Goal: Task Accomplishment & Management: Complete application form

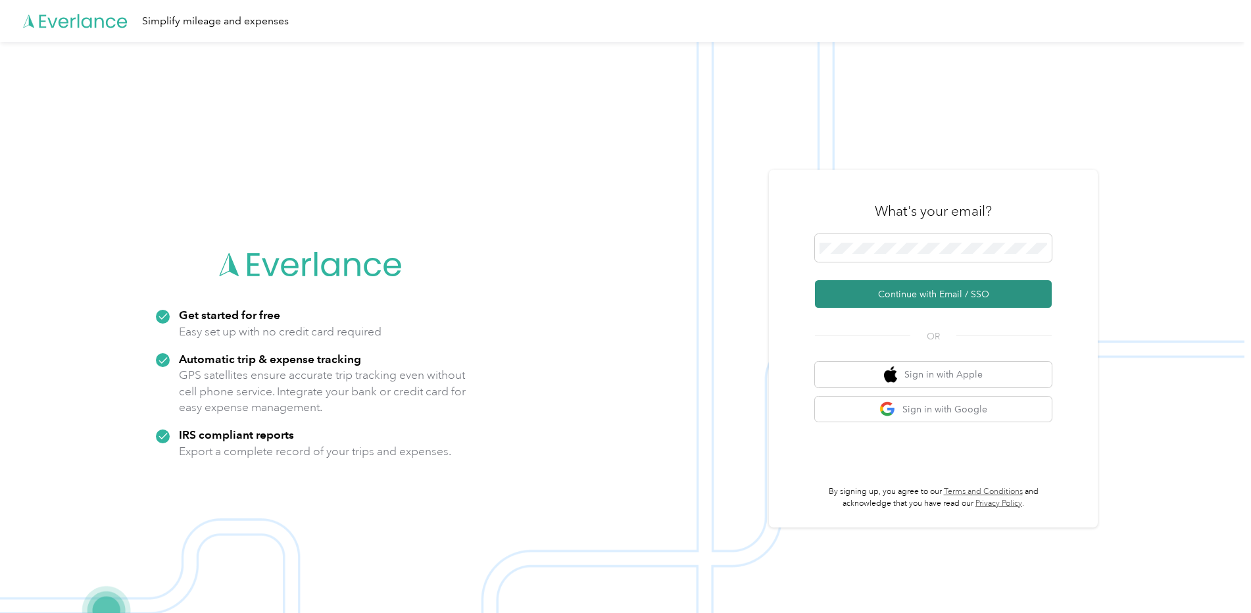
click at [911, 291] on button "Continue with Email / SSO" at bounding box center [933, 294] width 237 height 28
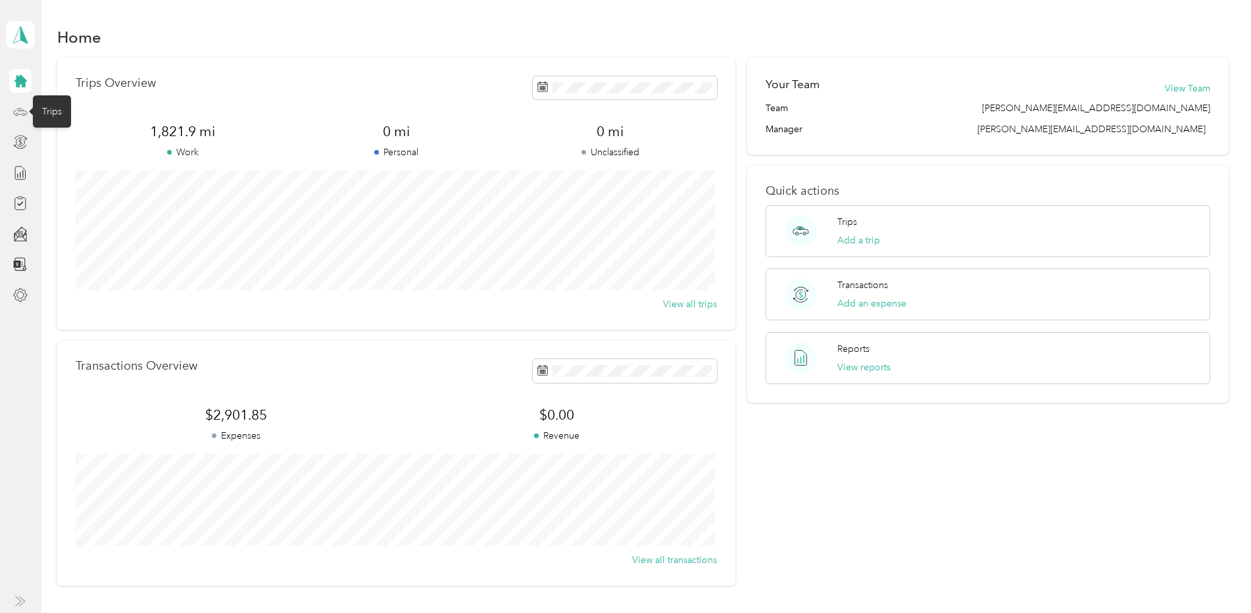
click at [13, 114] on icon at bounding box center [20, 112] width 14 height 14
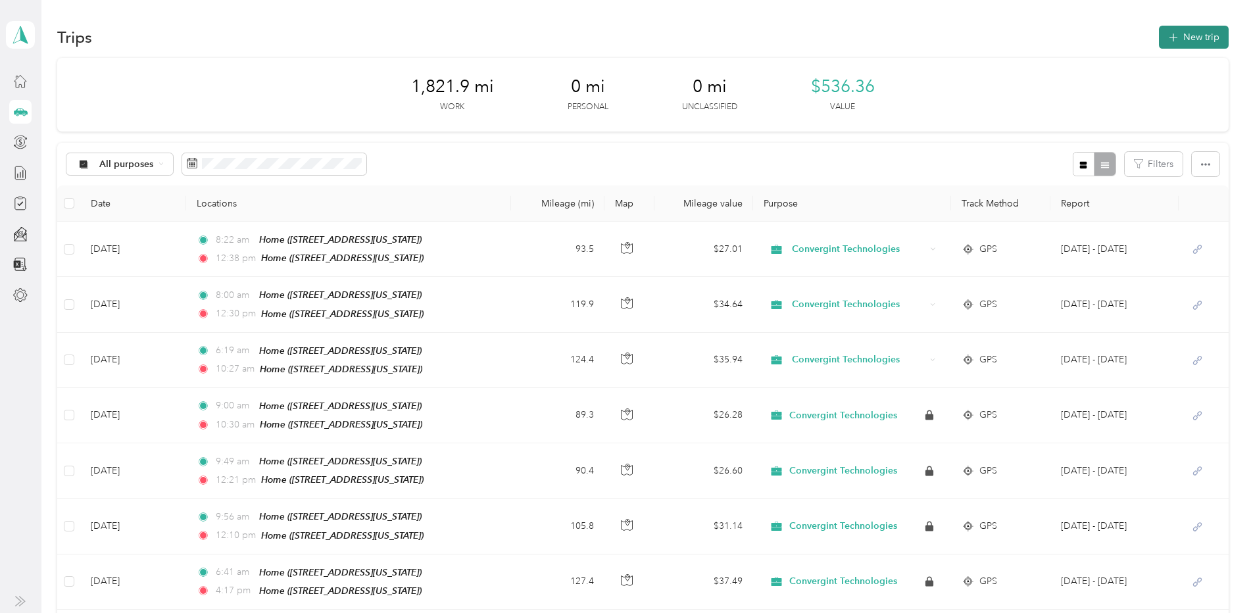
click at [1213, 32] on button "New trip" at bounding box center [1194, 37] width 70 height 23
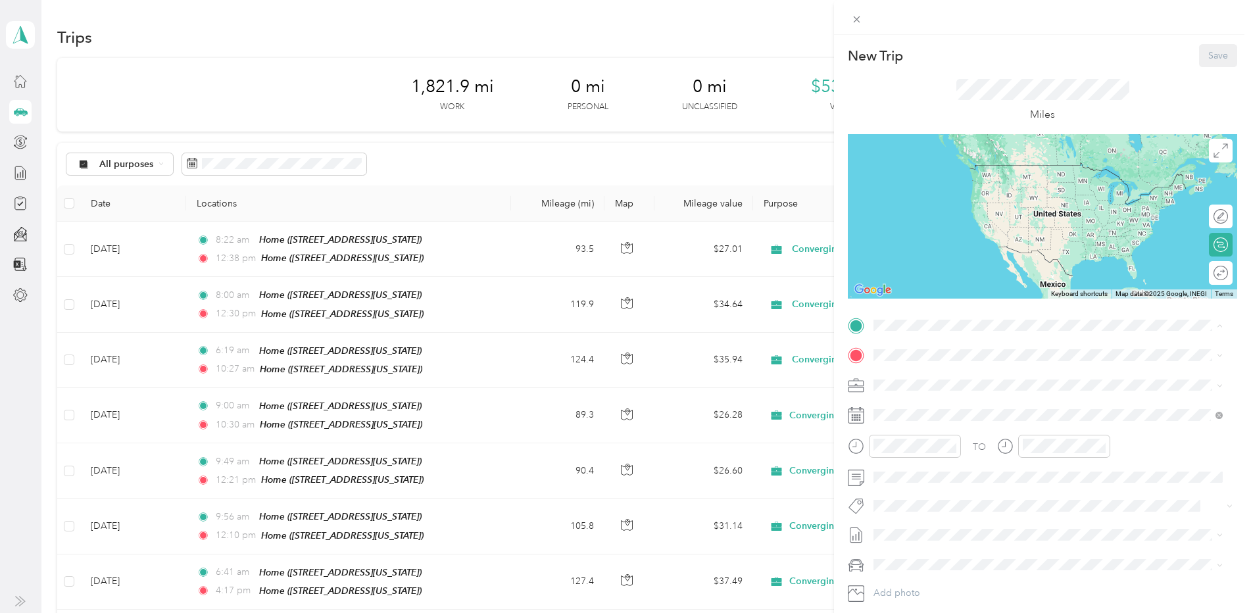
click at [930, 391] on span "[STREET_ADDRESS][US_STATE]" at bounding box center [964, 392] width 132 height 11
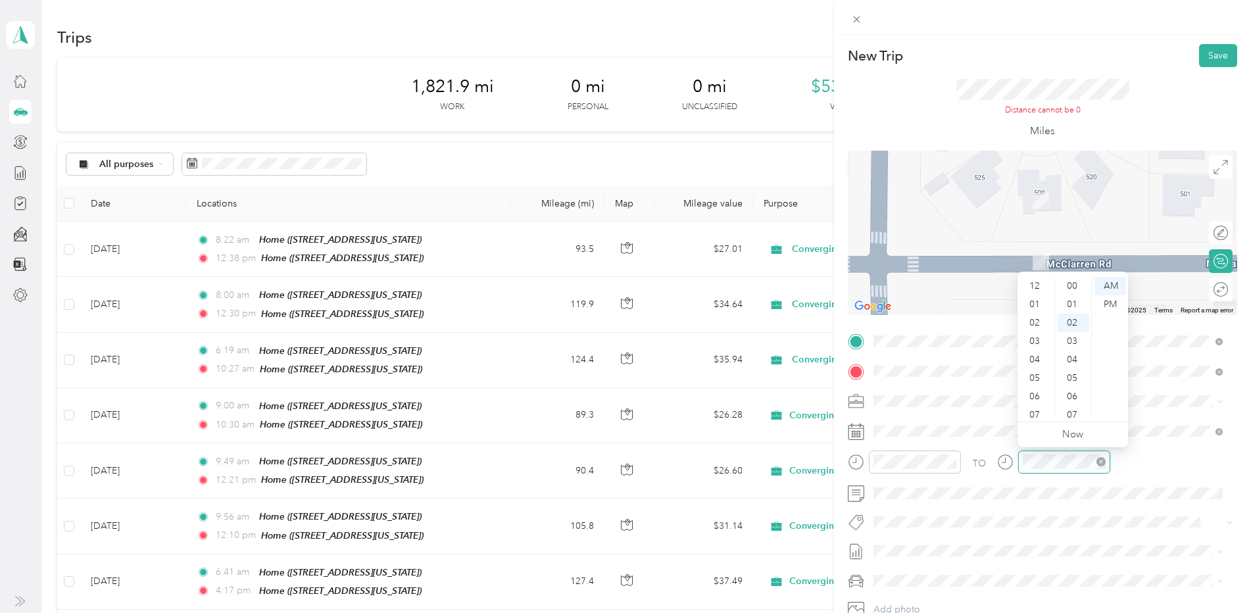
scroll to position [37, 0]
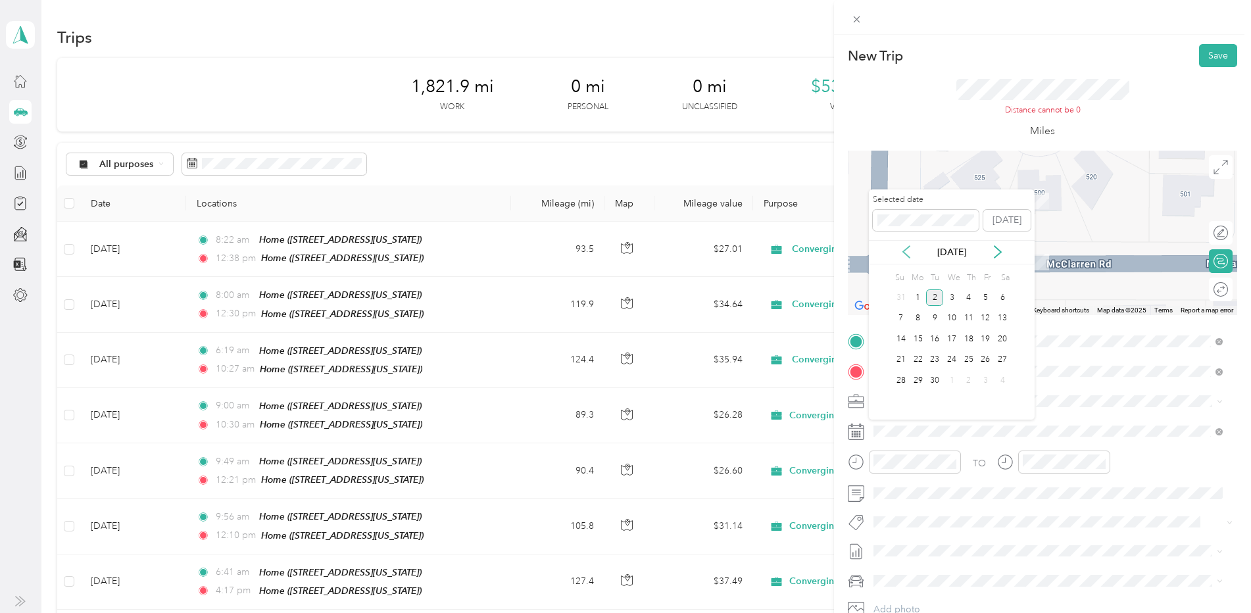
click at [909, 253] on icon at bounding box center [906, 251] width 13 height 13
click at [940, 335] on div "12" at bounding box center [934, 339] width 17 height 16
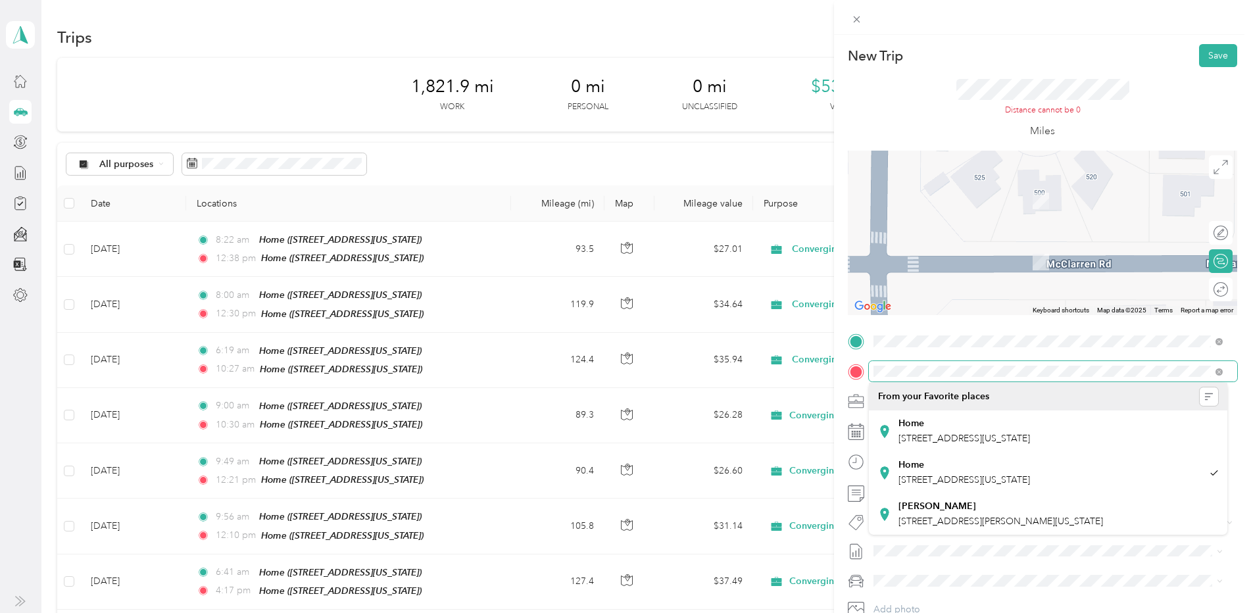
click at [863, 374] on div at bounding box center [1042, 371] width 389 height 21
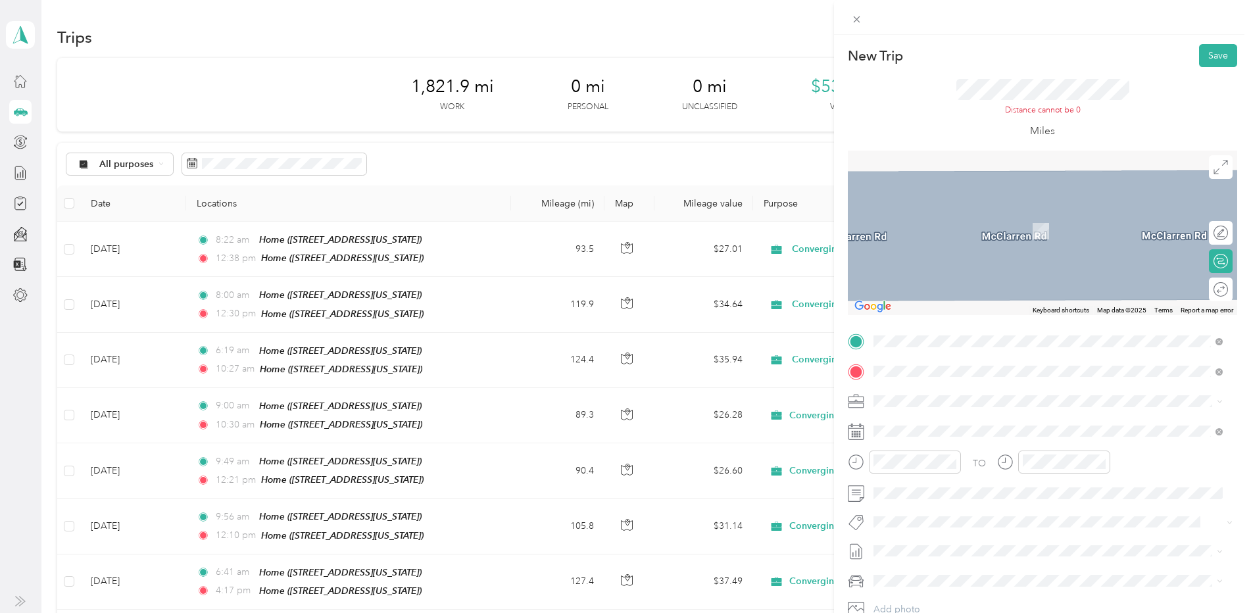
click at [983, 425] on span "[STREET_ADDRESS][US_STATE]" at bounding box center [964, 419] width 132 height 12
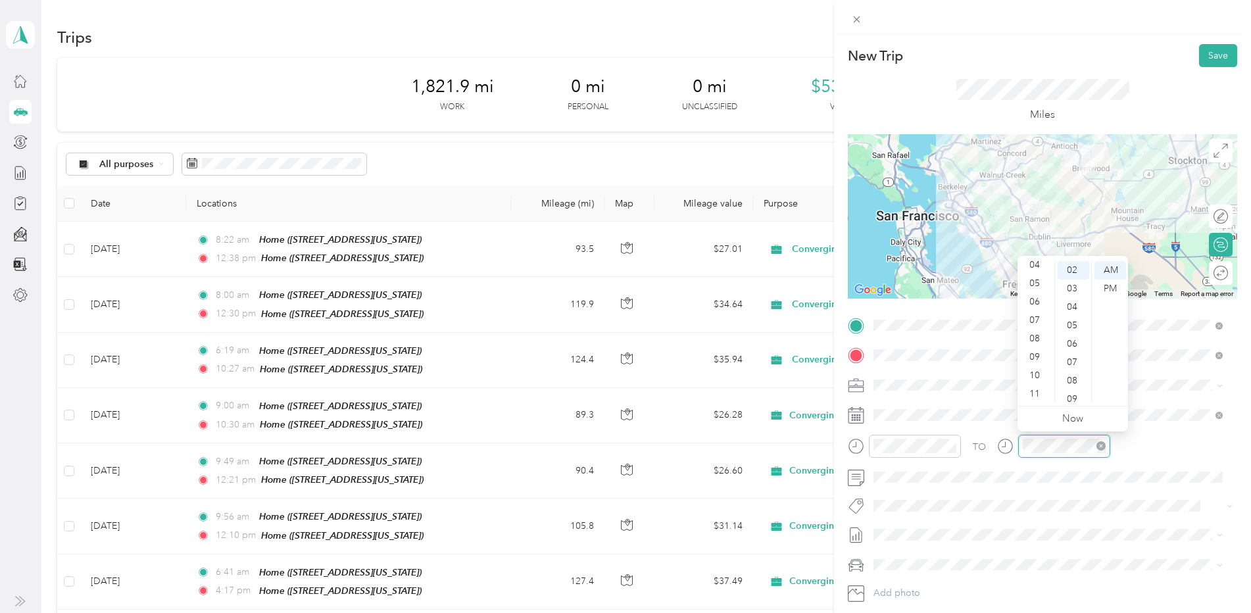
scroll to position [79, 0]
click at [1211, 61] on button "Save" at bounding box center [1218, 55] width 38 height 23
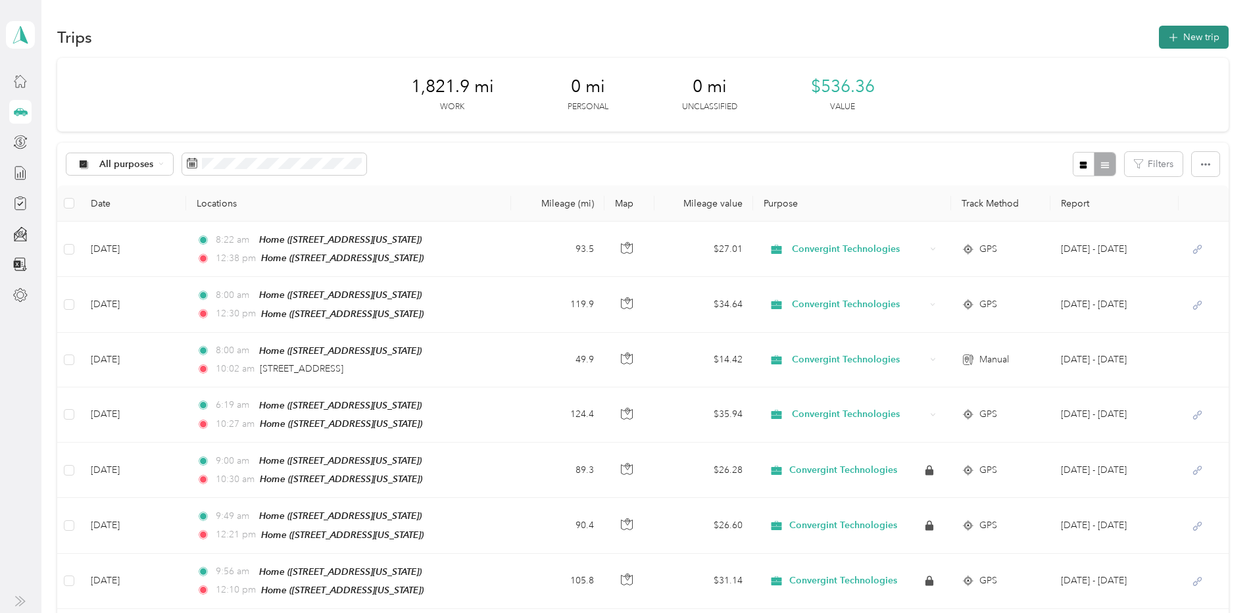
click at [1196, 36] on button "New trip" at bounding box center [1194, 37] width 70 height 23
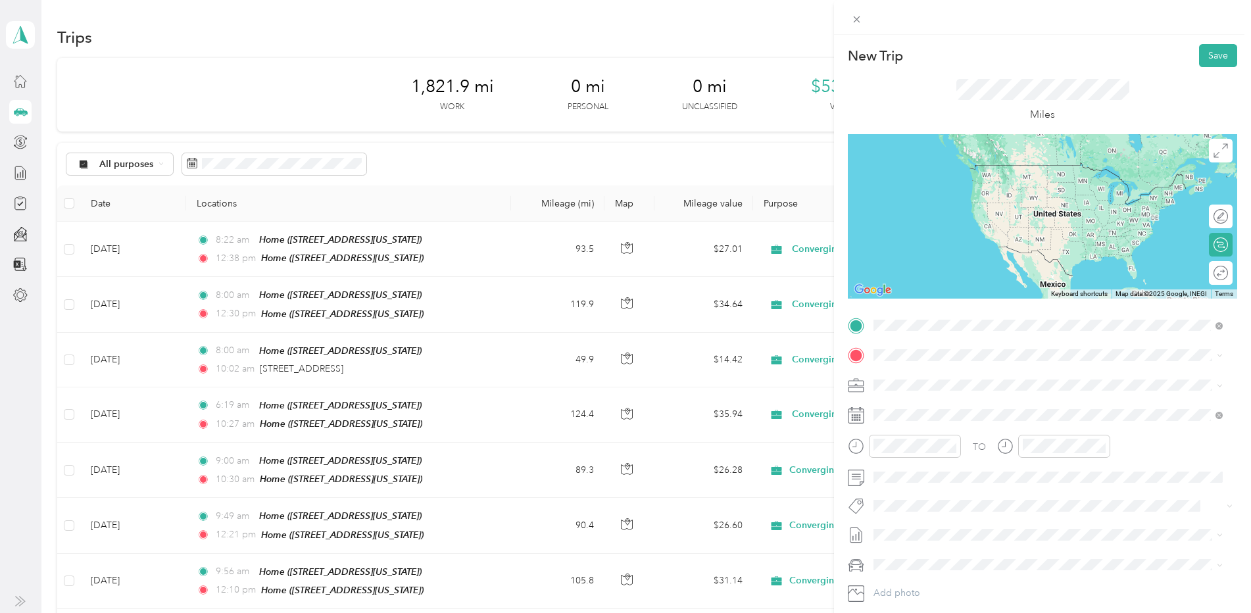
click at [946, 375] on span "[STREET_ADDRESS][US_STATE]" at bounding box center [964, 373] width 132 height 12
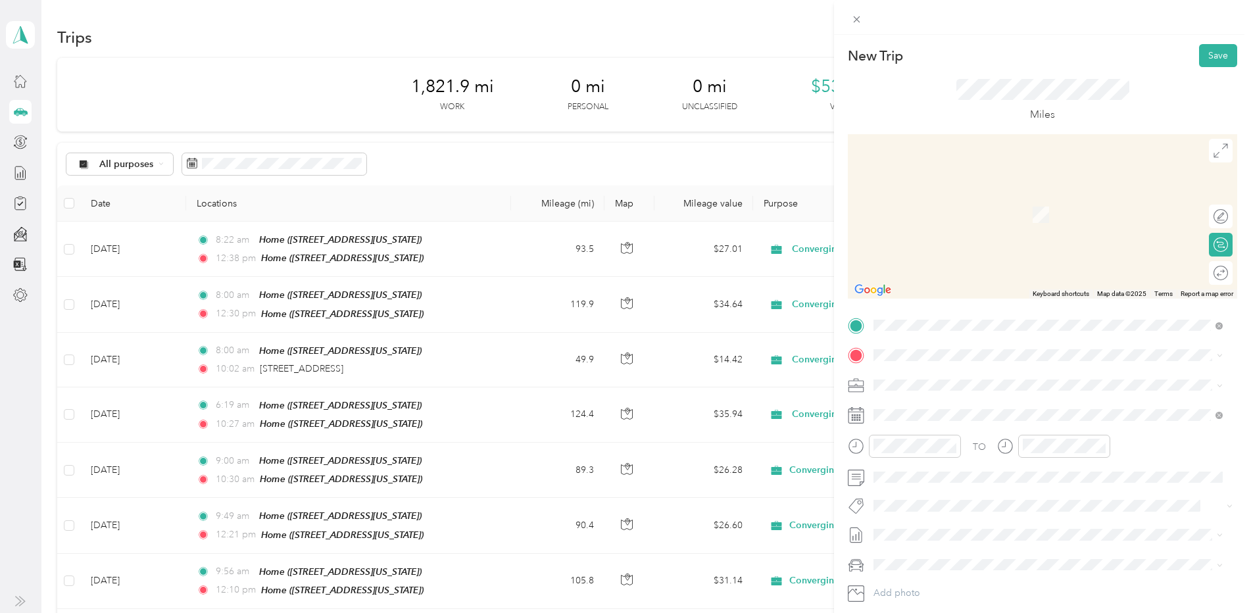
click at [997, 403] on div "TO Add photo" at bounding box center [1042, 474] width 389 height 318
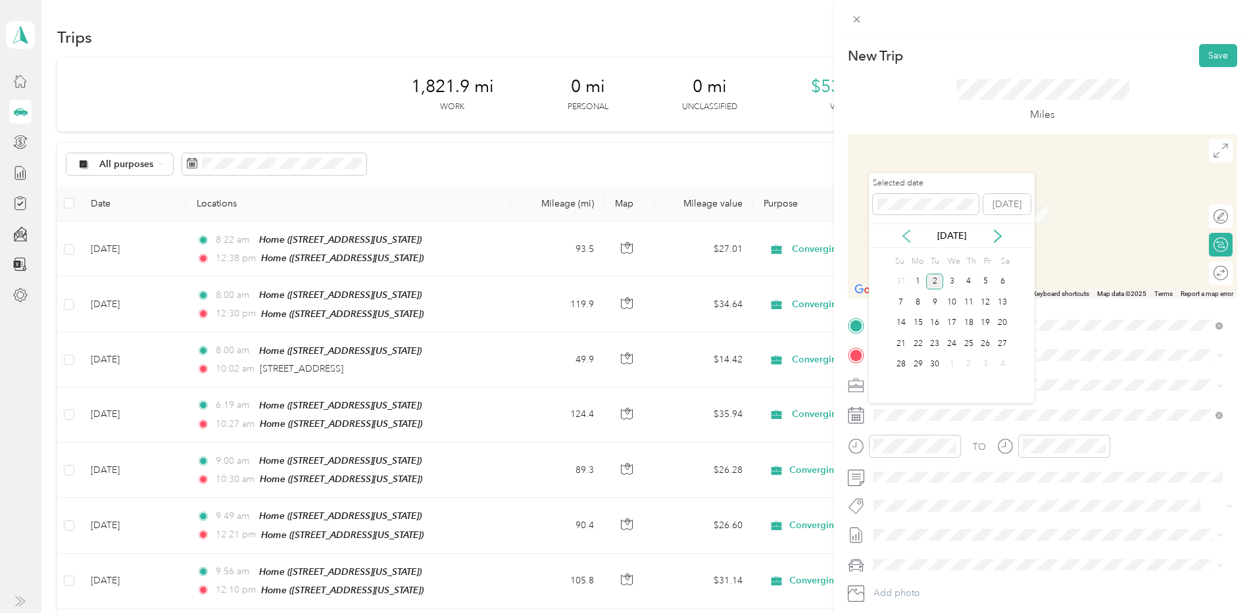
click at [908, 237] on icon at bounding box center [906, 236] width 13 height 13
click at [937, 326] on div "12" at bounding box center [934, 323] width 17 height 16
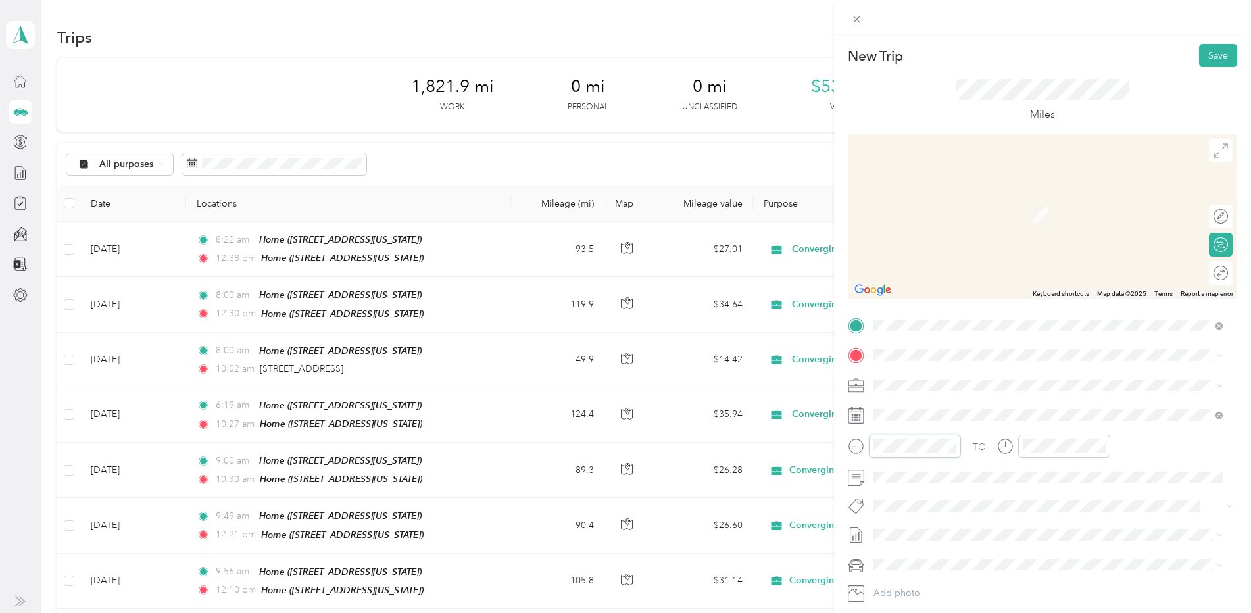
click at [812, 446] on div "New Trip Save This trip cannot be edited because it is either under review, app…" at bounding box center [625, 306] width 1251 height 613
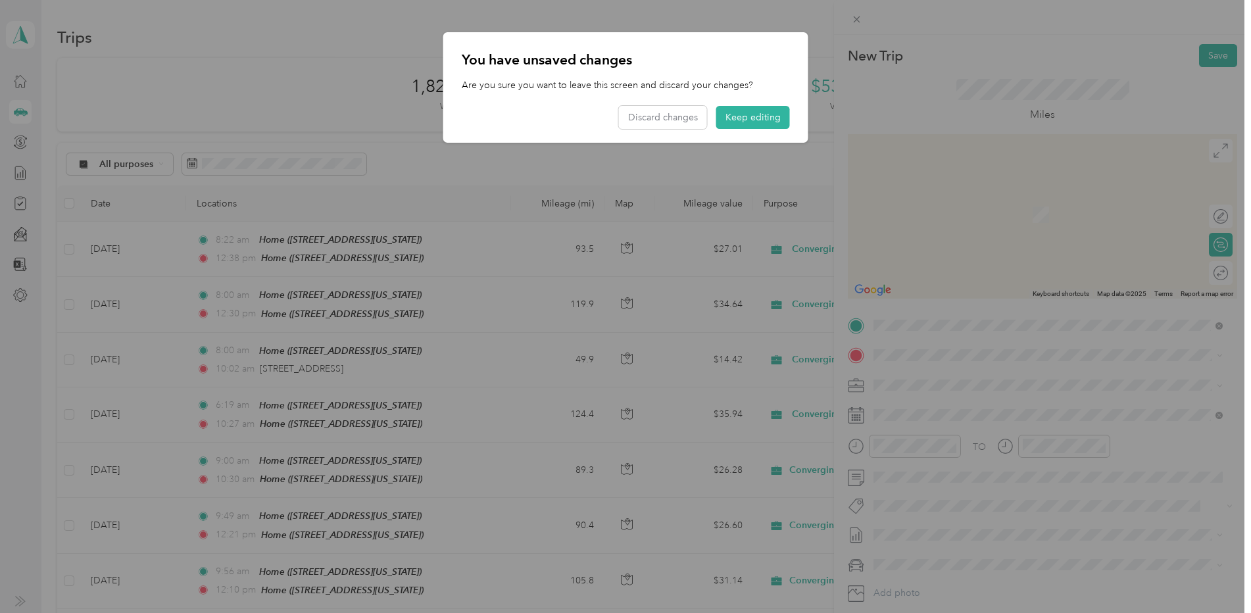
click at [1067, 444] on div at bounding box center [625, 306] width 1251 height 613
click at [743, 117] on button "Keep editing" at bounding box center [753, 117] width 74 height 23
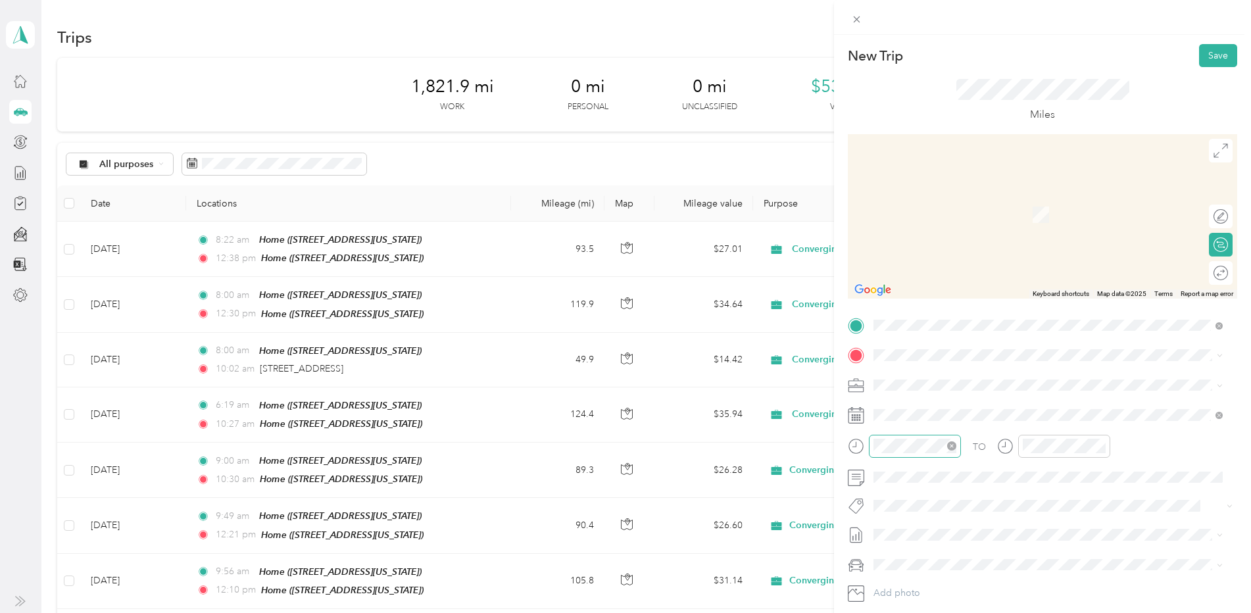
click at [940, 454] on div at bounding box center [915, 446] width 92 height 23
click at [894, 396] on div "11" at bounding box center [887, 394] width 32 height 18
click at [1050, 545] on div "TO Add photo" at bounding box center [1042, 474] width 389 height 318
click at [966, 429] on div "Home [STREET_ADDRESS][US_STATE]" at bounding box center [964, 415] width 132 height 28
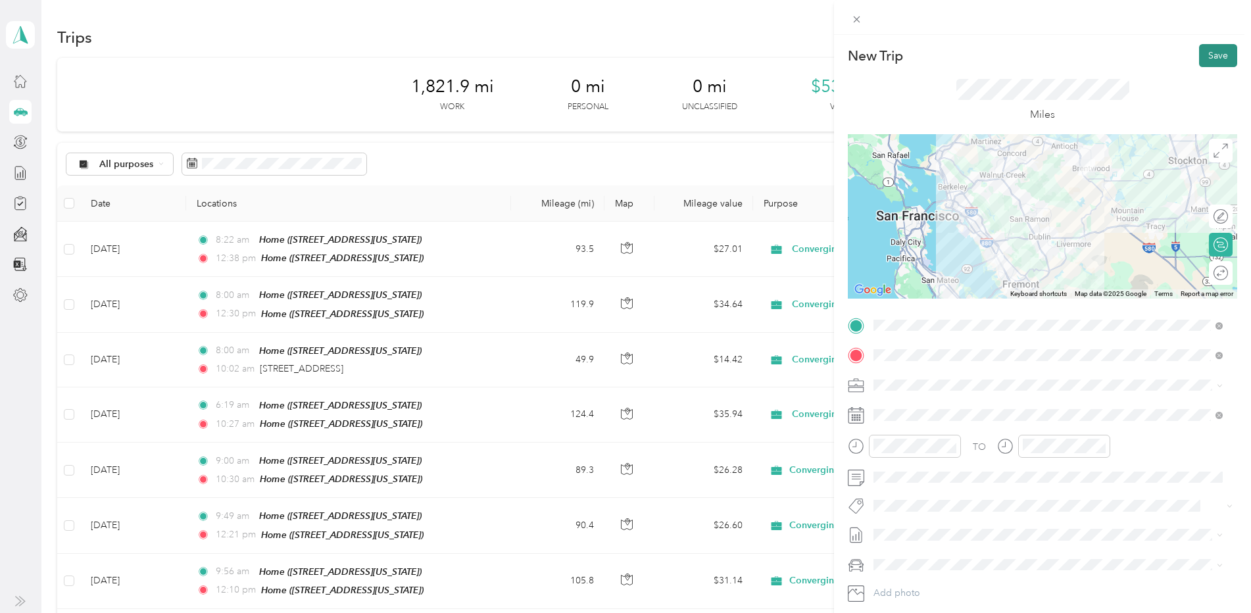
click at [1223, 57] on button "Save" at bounding box center [1218, 55] width 38 height 23
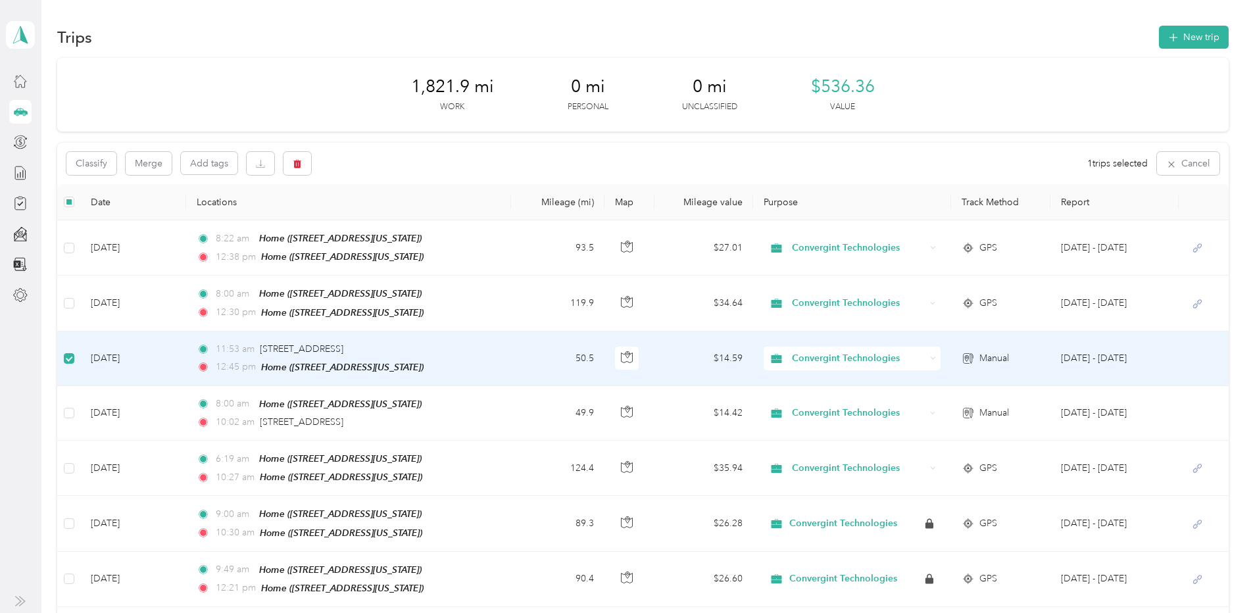
click at [58, 348] on td at bounding box center [68, 358] width 22 height 55
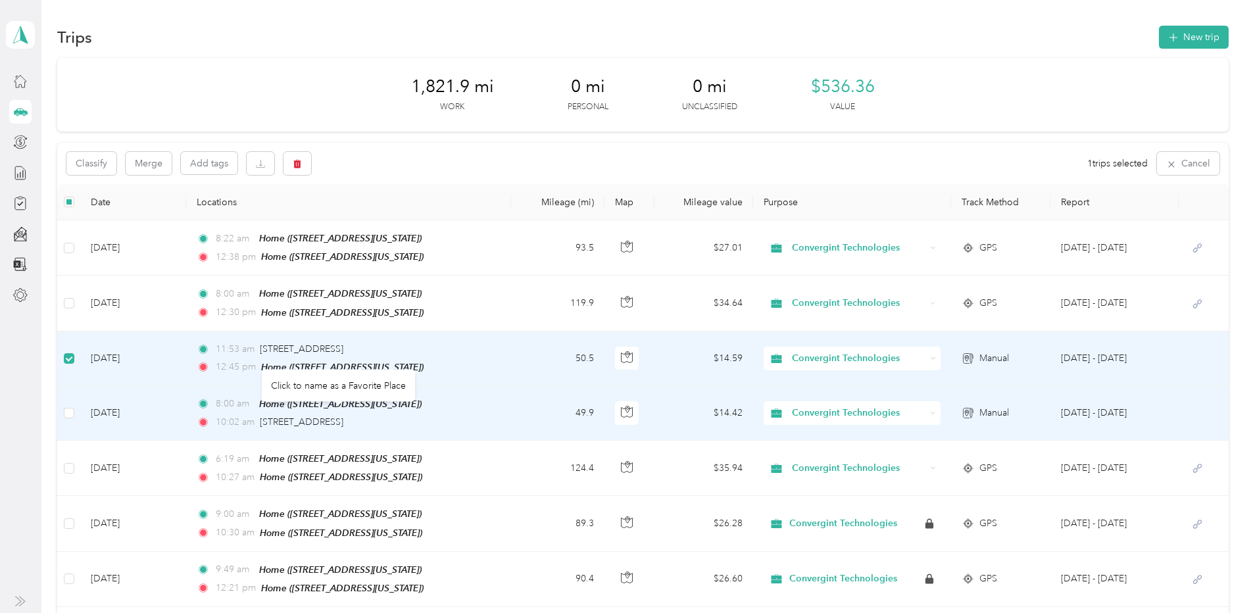
click at [306, 401] on div "Click to name as a Favorite Place" at bounding box center [338, 386] width 153 height 32
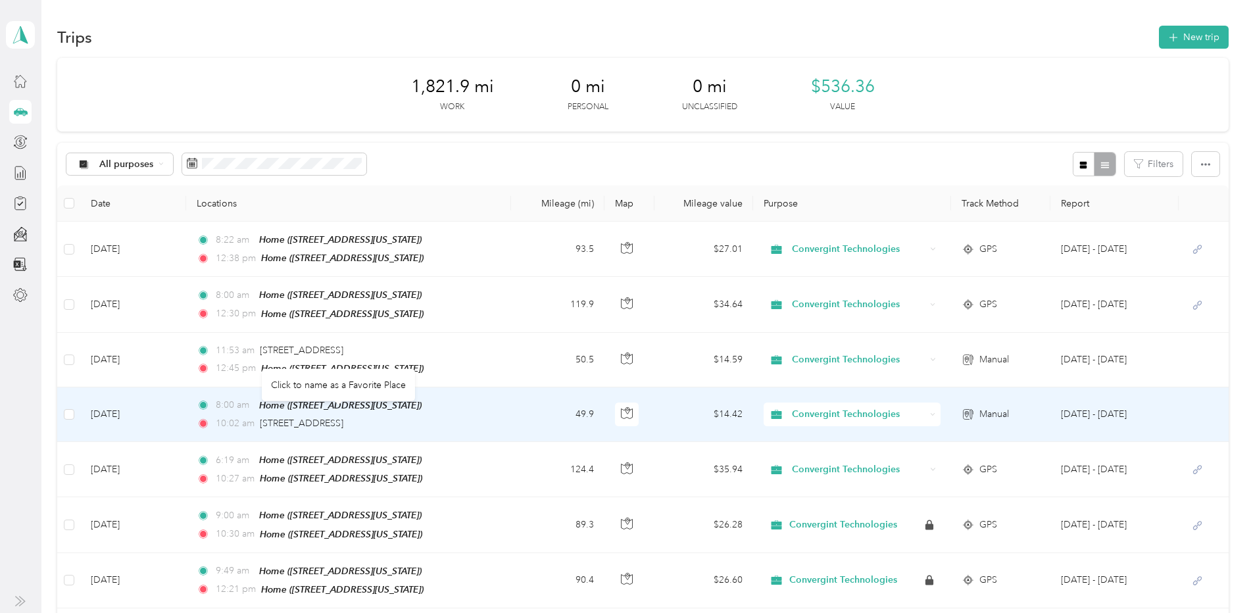
click at [372, 399] on div "Click to name as a Favorite Place" at bounding box center [338, 385] width 153 height 32
click at [129, 410] on td "[DATE]" at bounding box center [133, 414] width 106 height 55
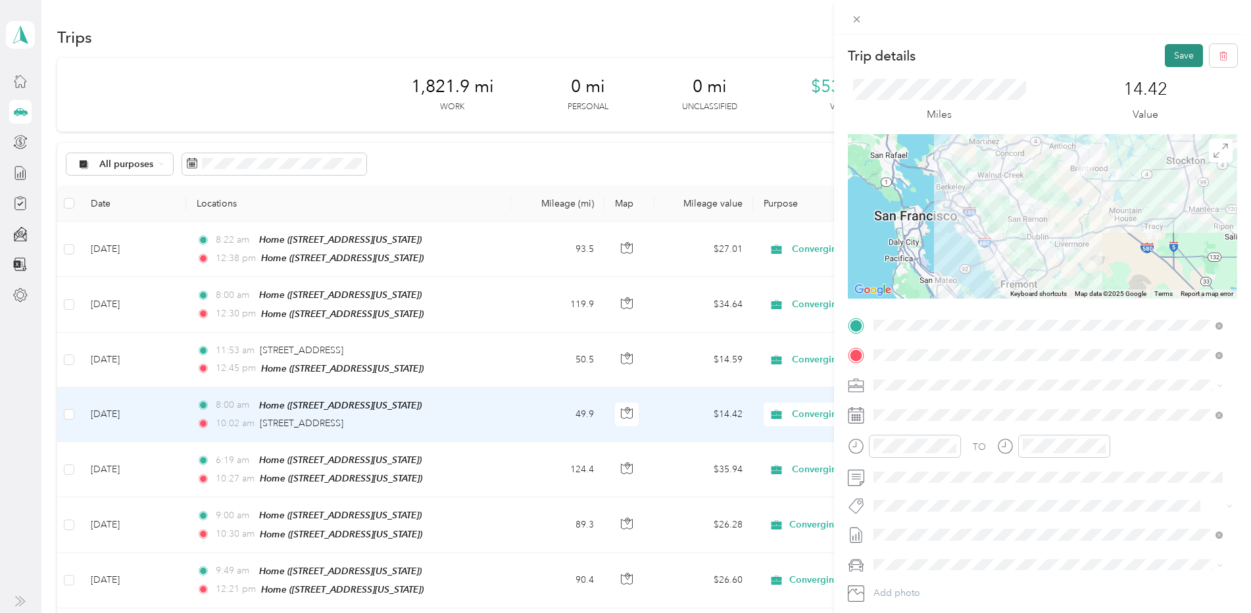
click at [1170, 59] on button "Save" at bounding box center [1184, 55] width 38 height 23
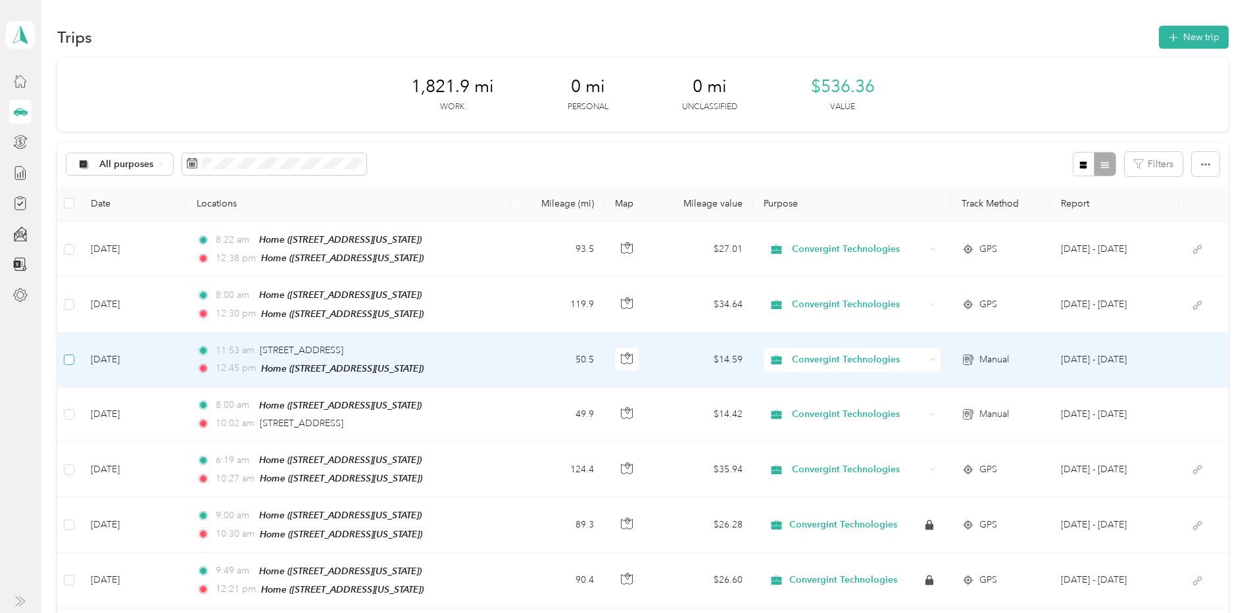
click at [71, 363] on label at bounding box center [69, 359] width 11 height 14
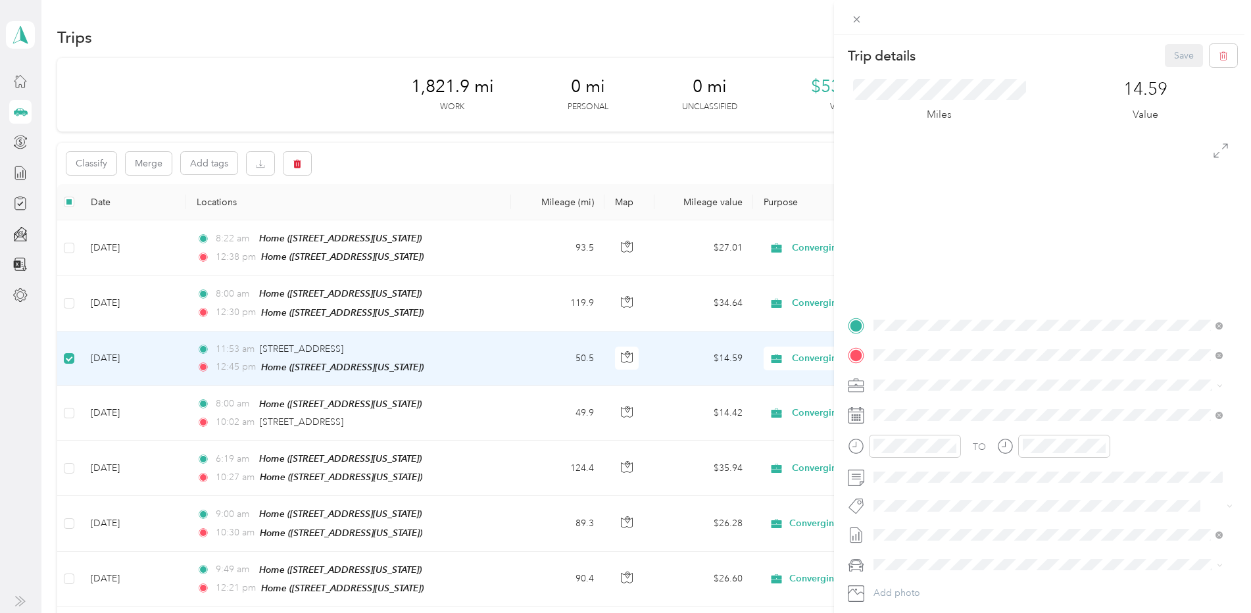
click at [71, 412] on div "Trip details Save This trip cannot be edited because it is either under review,…" at bounding box center [625, 306] width 1251 height 613
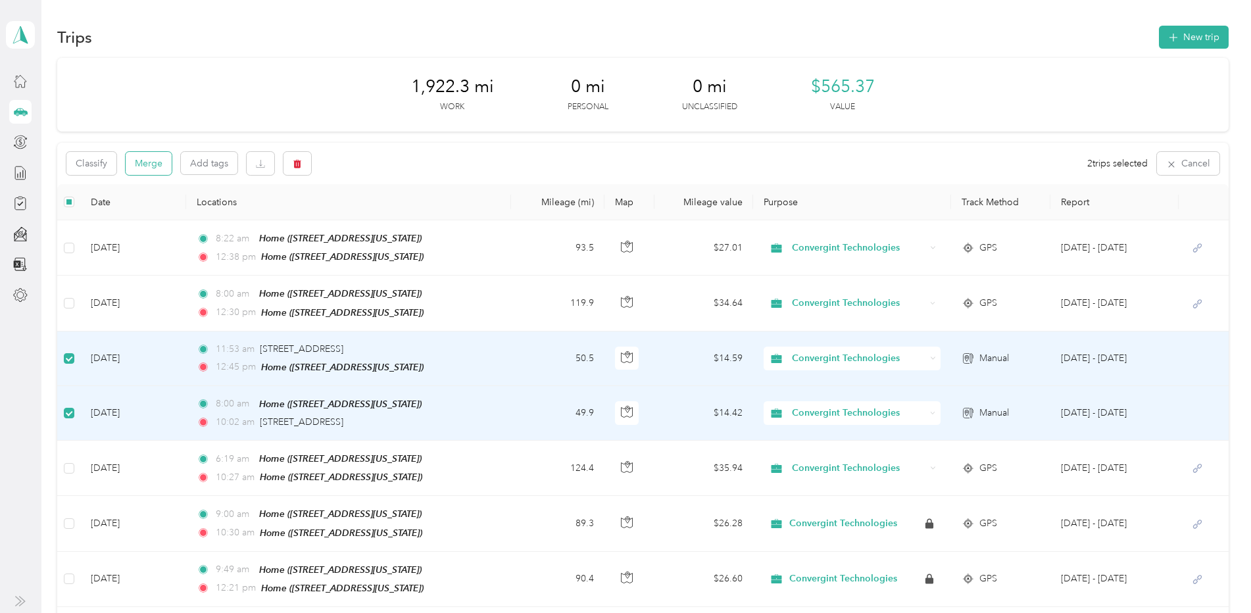
click at [167, 166] on button "Merge" at bounding box center [149, 163] width 46 height 23
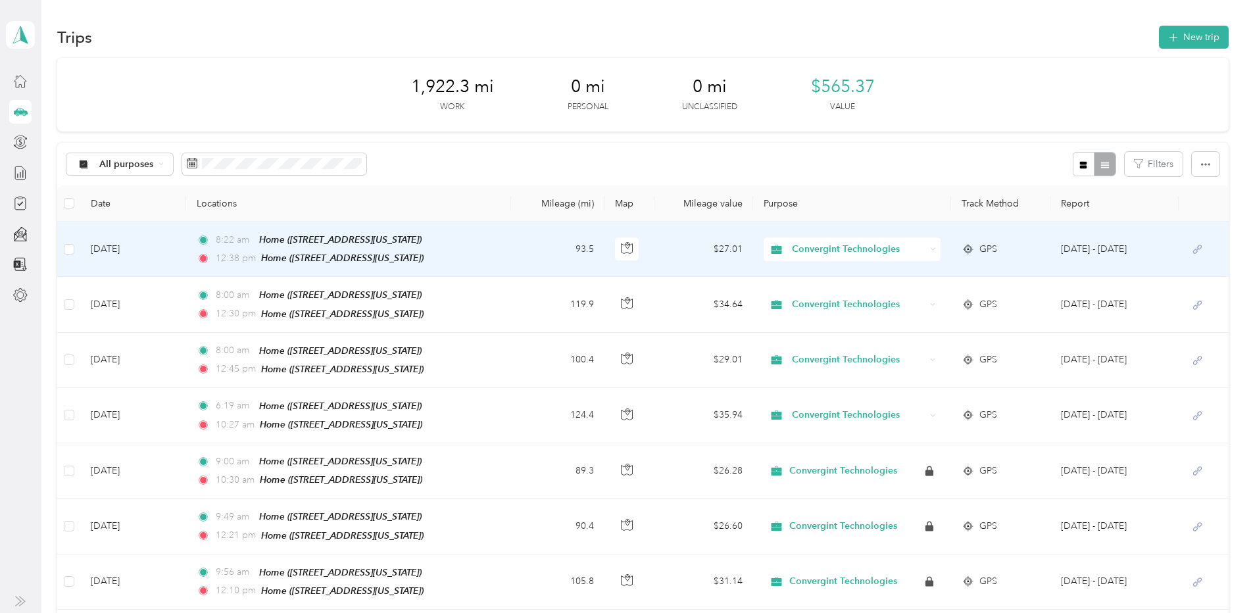
click at [116, 251] on td "[DATE]" at bounding box center [133, 249] width 106 height 55
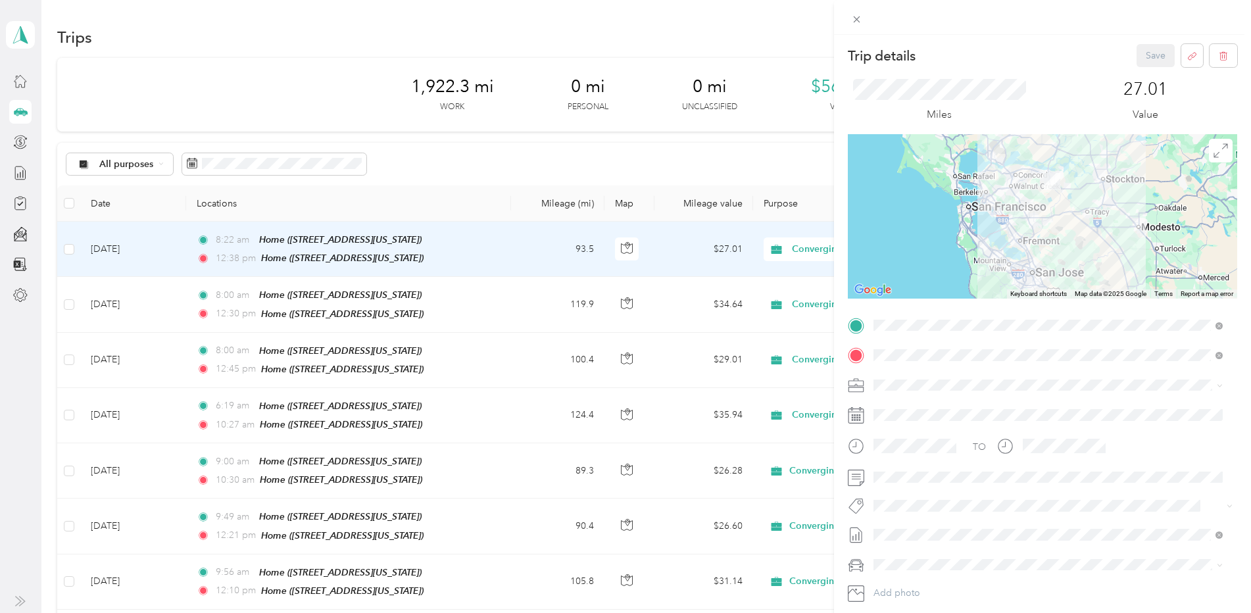
click at [200, 77] on div "Trip details Save This trip cannot be edited because it is either under review,…" at bounding box center [625, 306] width 1251 height 613
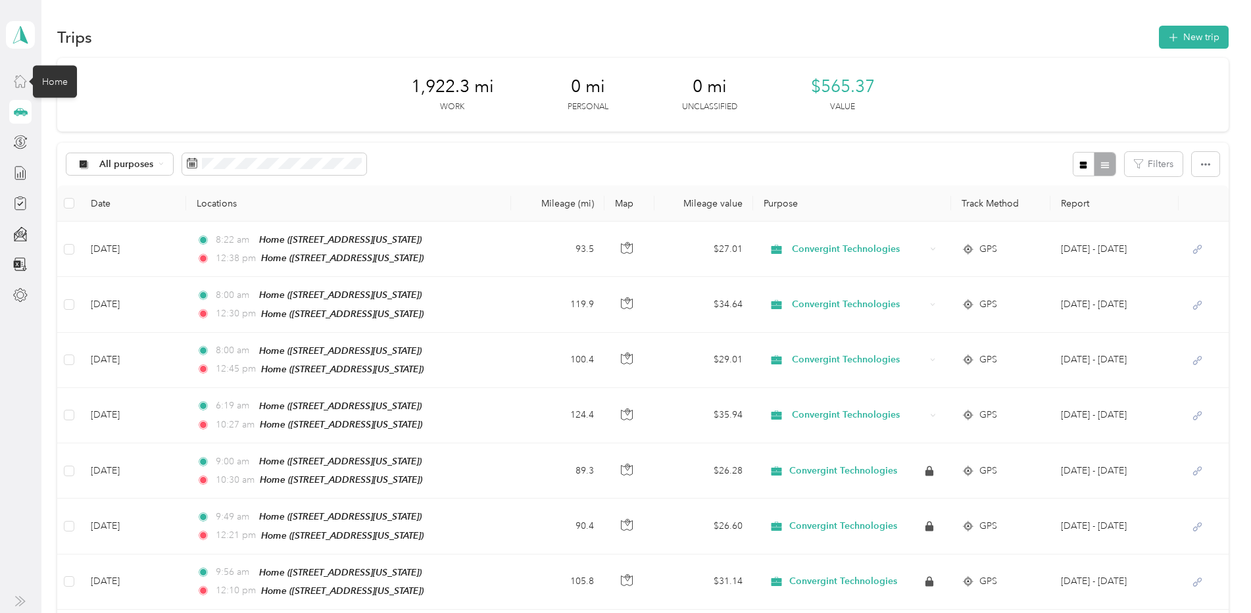
click at [21, 80] on icon at bounding box center [20, 81] width 14 height 14
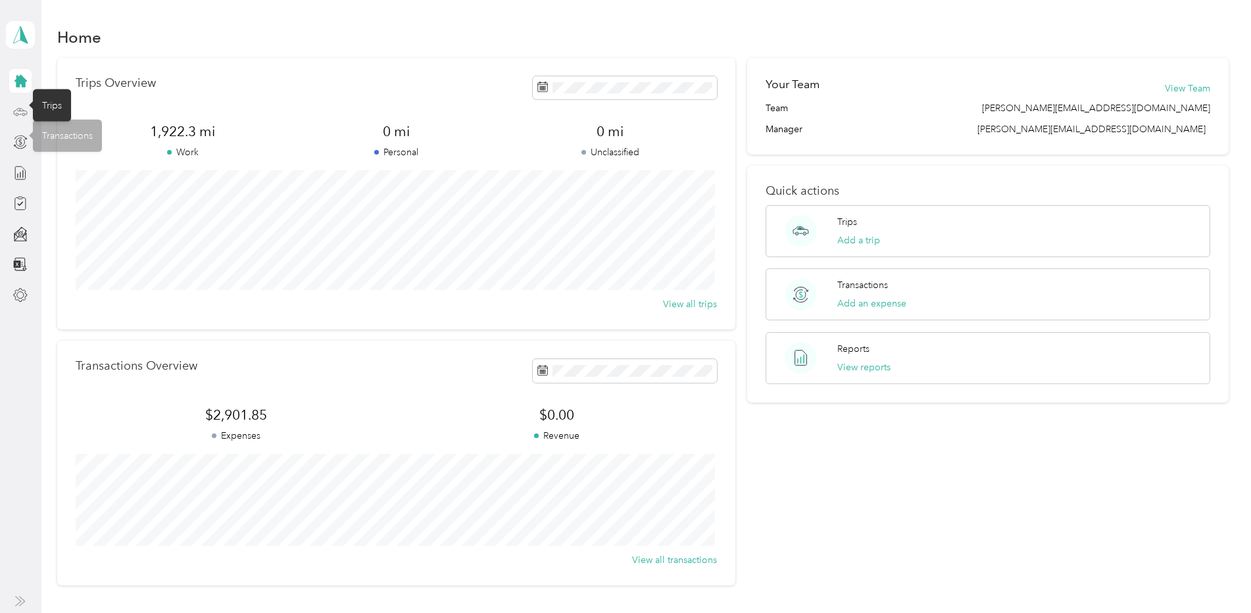
click at [17, 117] on icon at bounding box center [20, 112] width 14 height 14
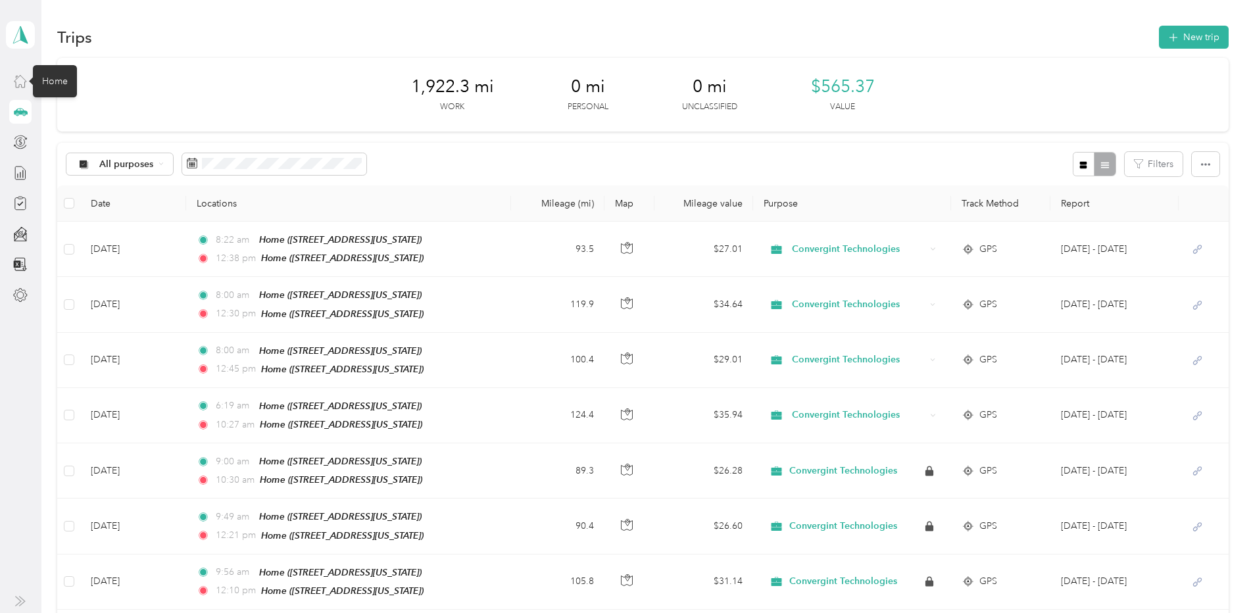
click at [18, 86] on icon at bounding box center [20, 81] width 14 height 14
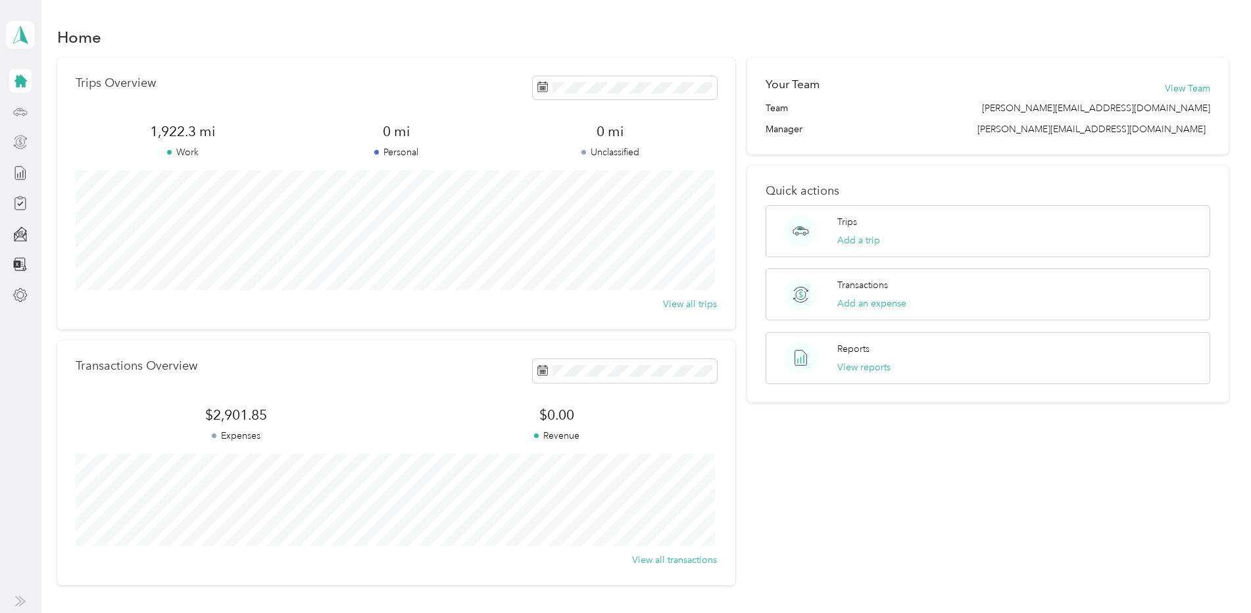
click at [17, 132] on div at bounding box center [20, 142] width 22 height 24
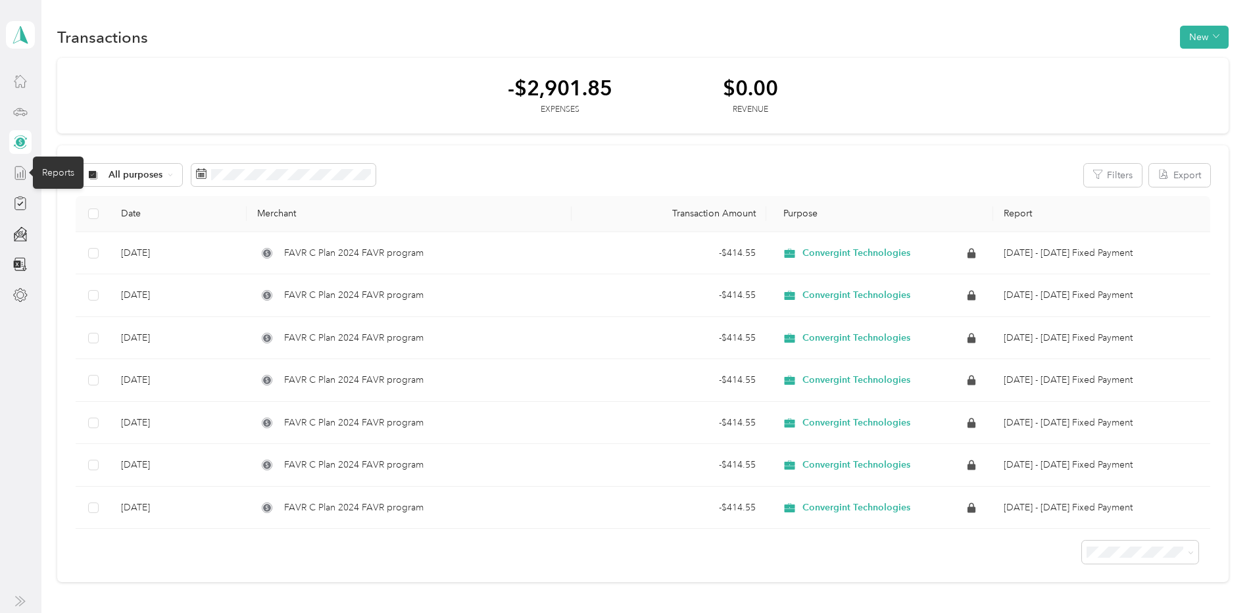
click at [26, 176] on icon at bounding box center [21, 172] width 10 height 13
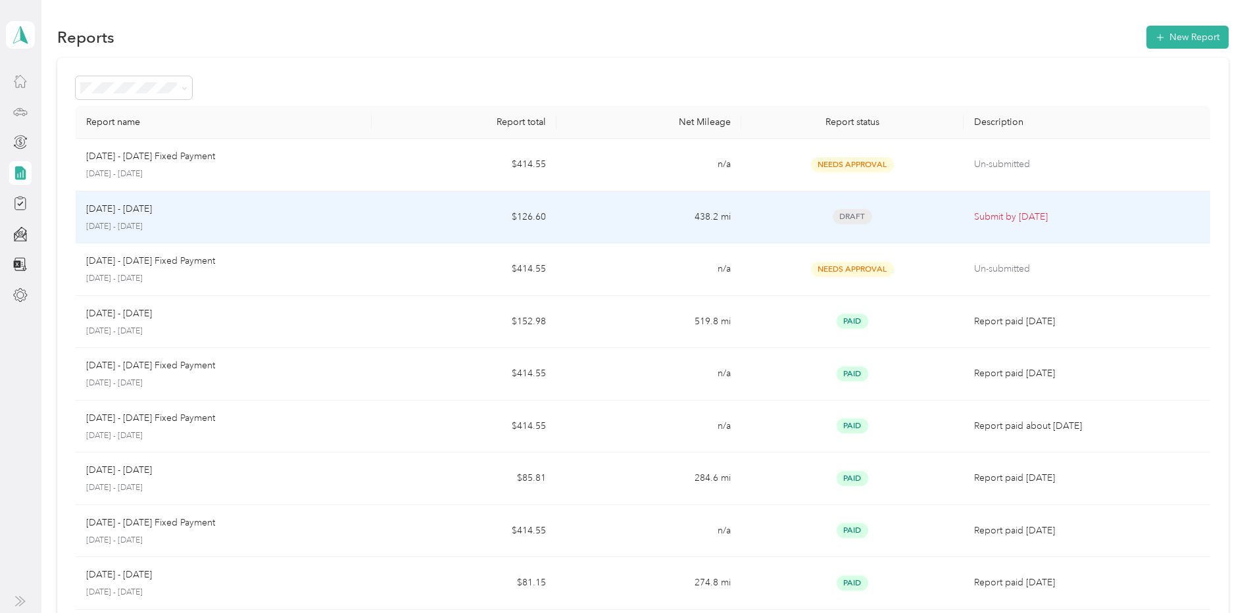
click at [135, 208] on p "[DATE] - [DATE]" at bounding box center [119, 209] width 66 height 14
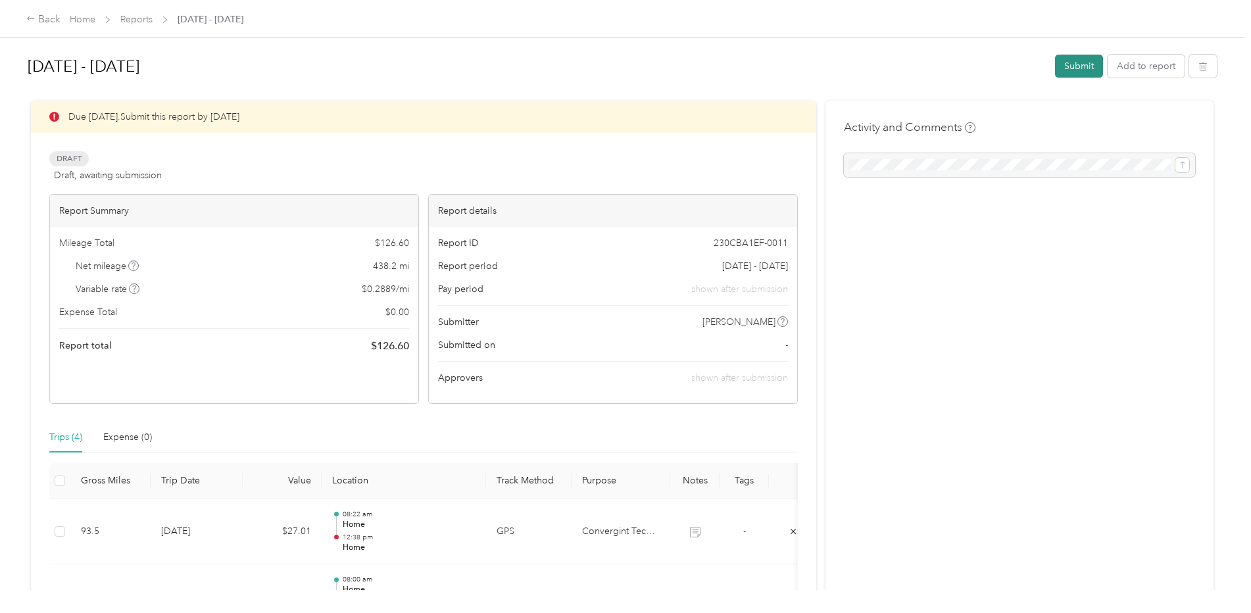
click at [1063, 66] on button "Submit" at bounding box center [1079, 66] width 48 height 23
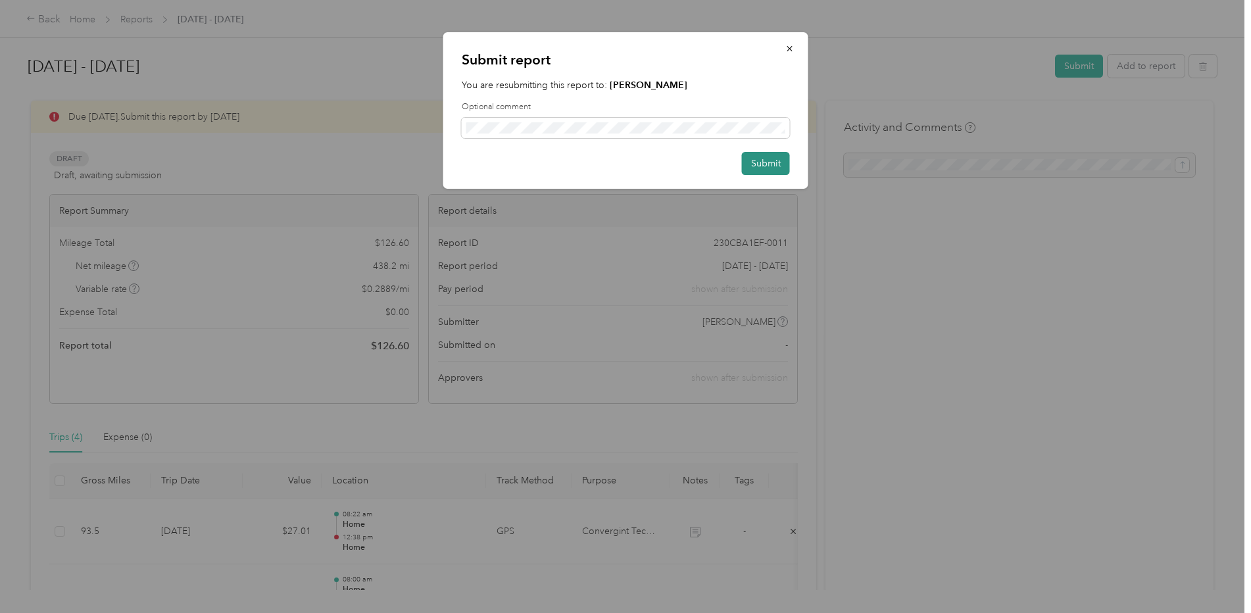
click at [762, 174] on button "Submit" at bounding box center [766, 163] width 48 height 23
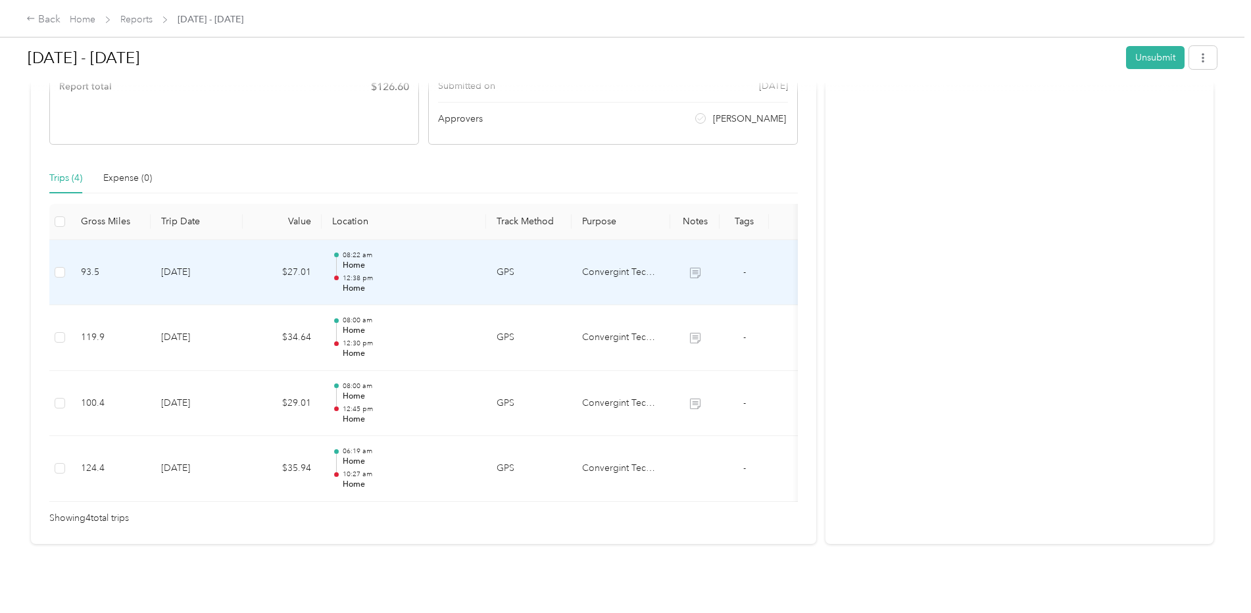
scroll to position [247, 0]
